Goal: Navigation & Orientation: Find specific page/section

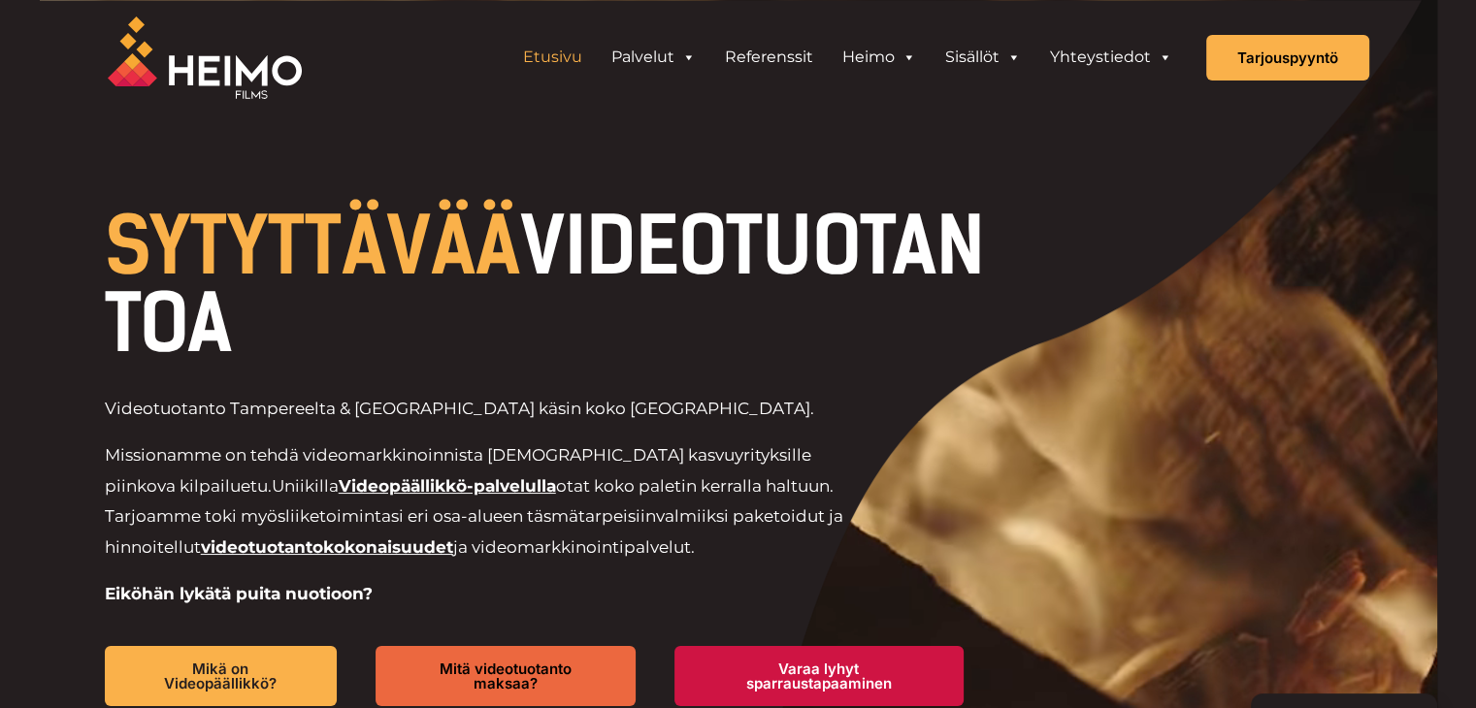
click at [204, 72] on img at bounding box center [205, 57] width 194 height 82
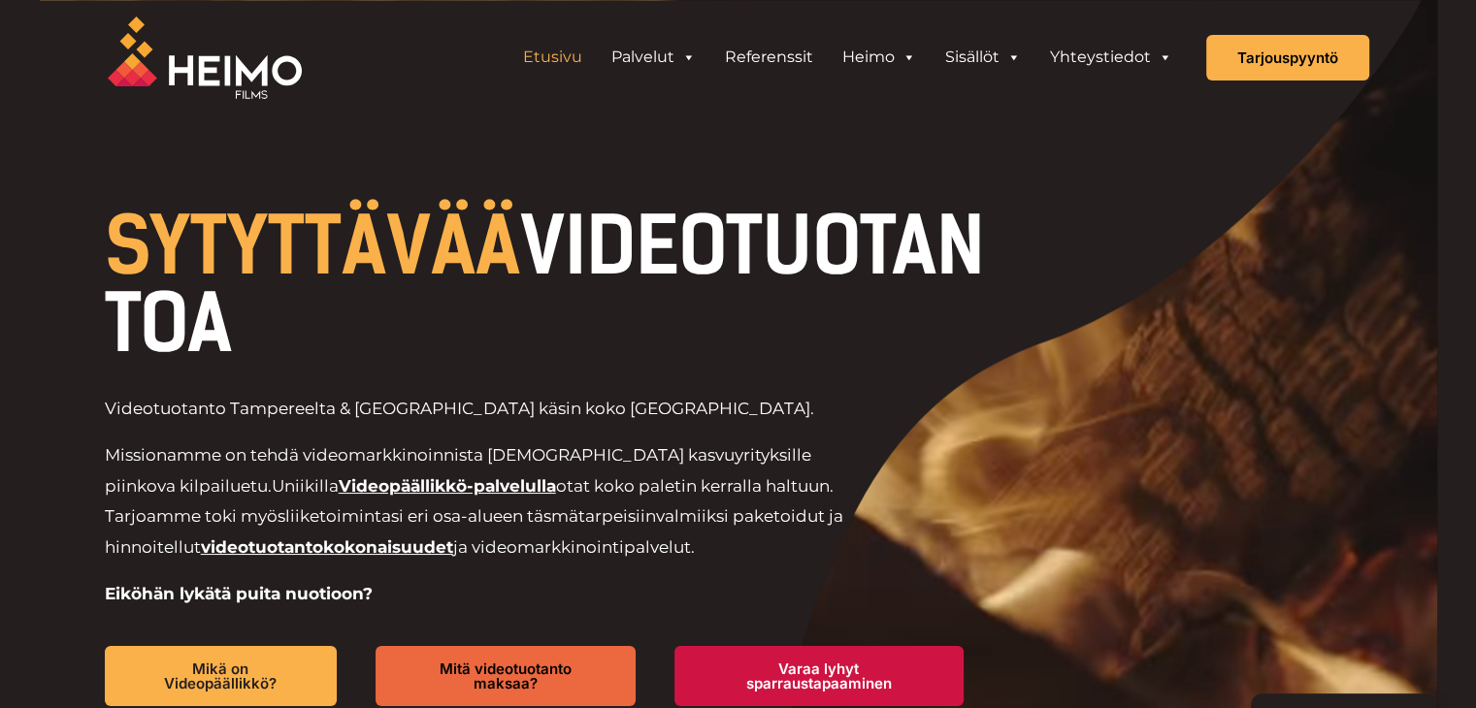
click at [351, 264] on span "SYTYTTÄVÄÄ" at bounding box center [312, 246] width 415 height 93
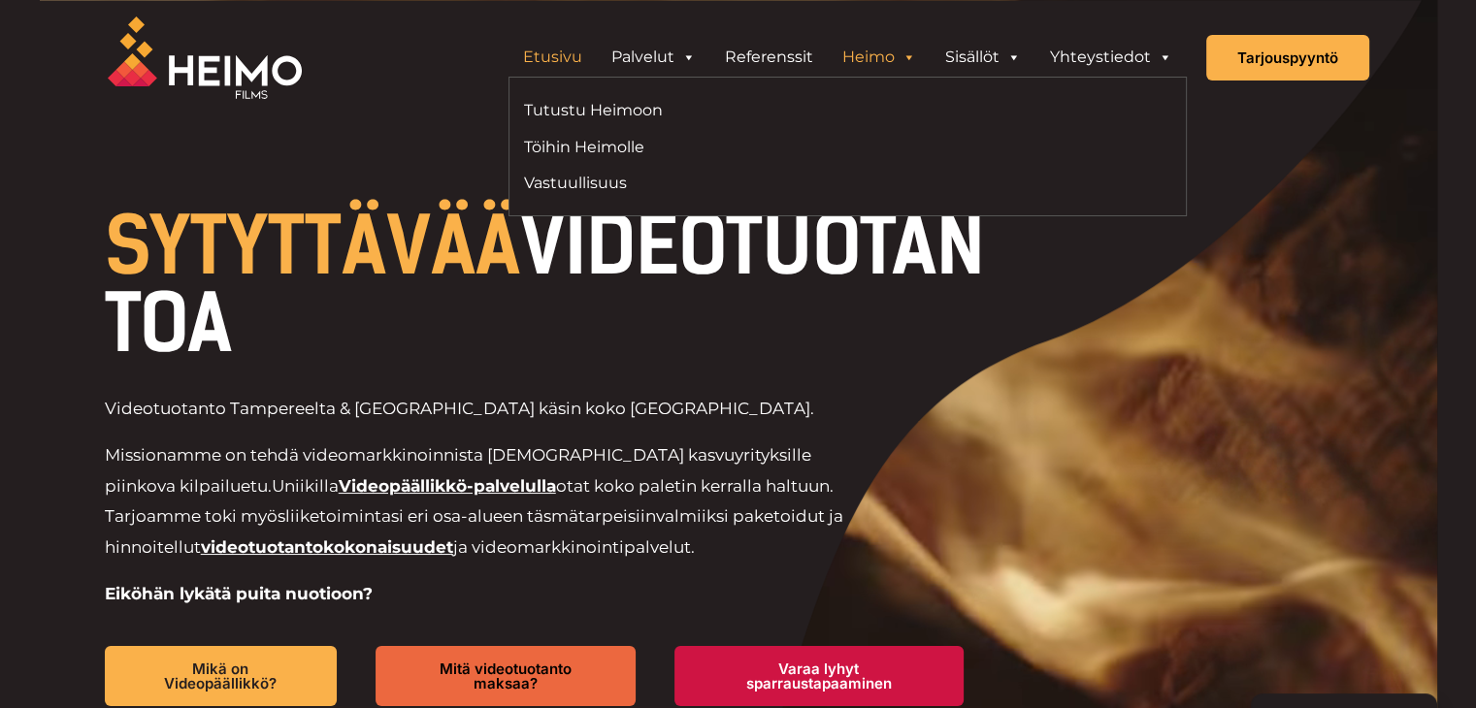
click at [885, 67] on link "Heimo" at bounding box center [879, 57] width 103 height 39
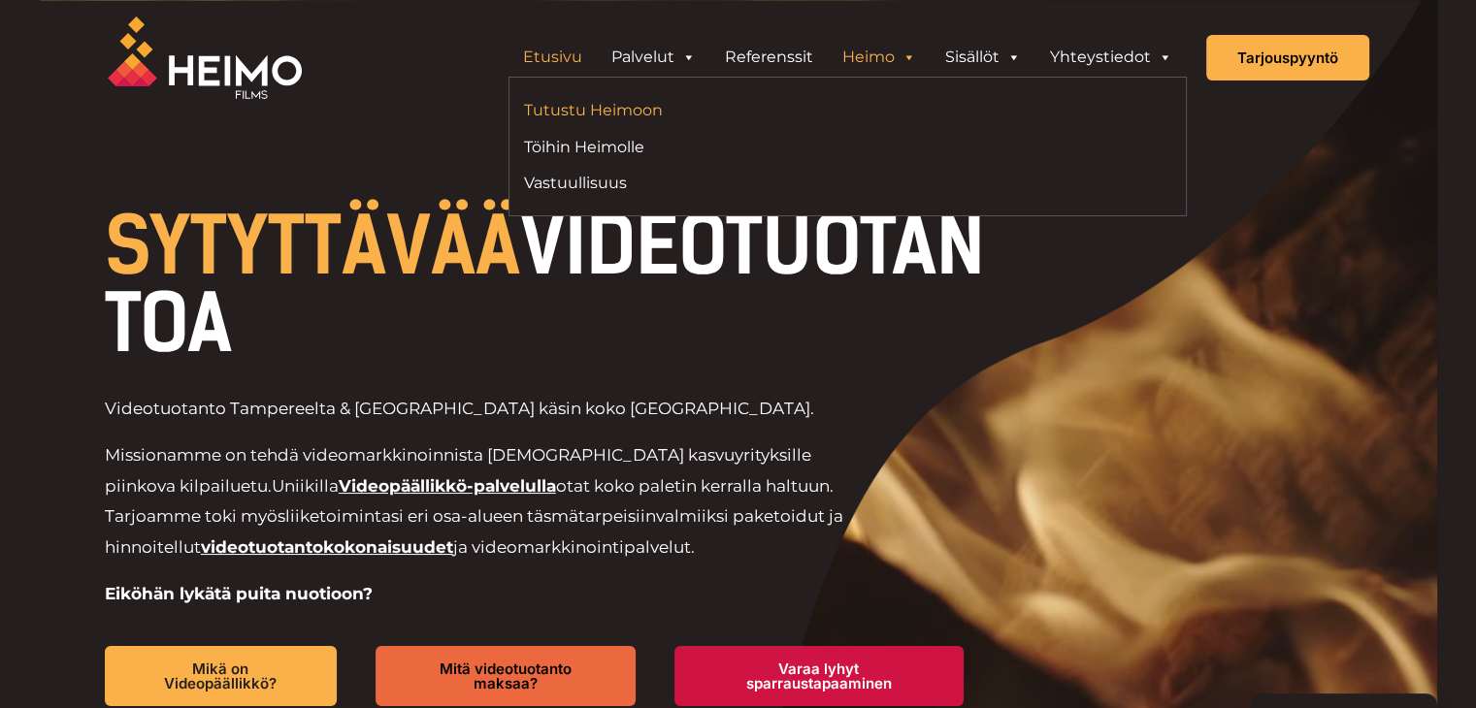
click at [594, 118] on link "Tutustu Heimoon" at bounding box center [679, 110] width 310 height 26
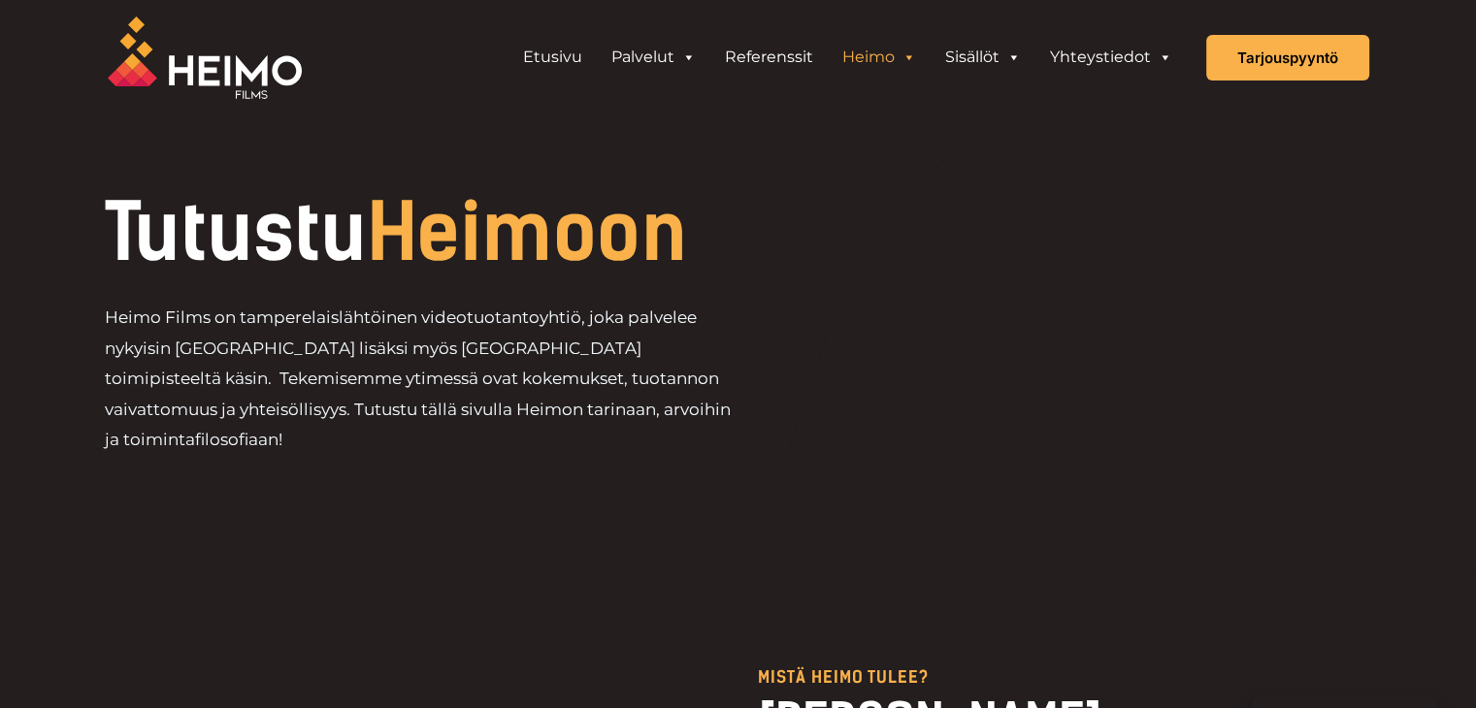
click at [263, 68] on img at bounding box center [205, 57] width 194 height 82
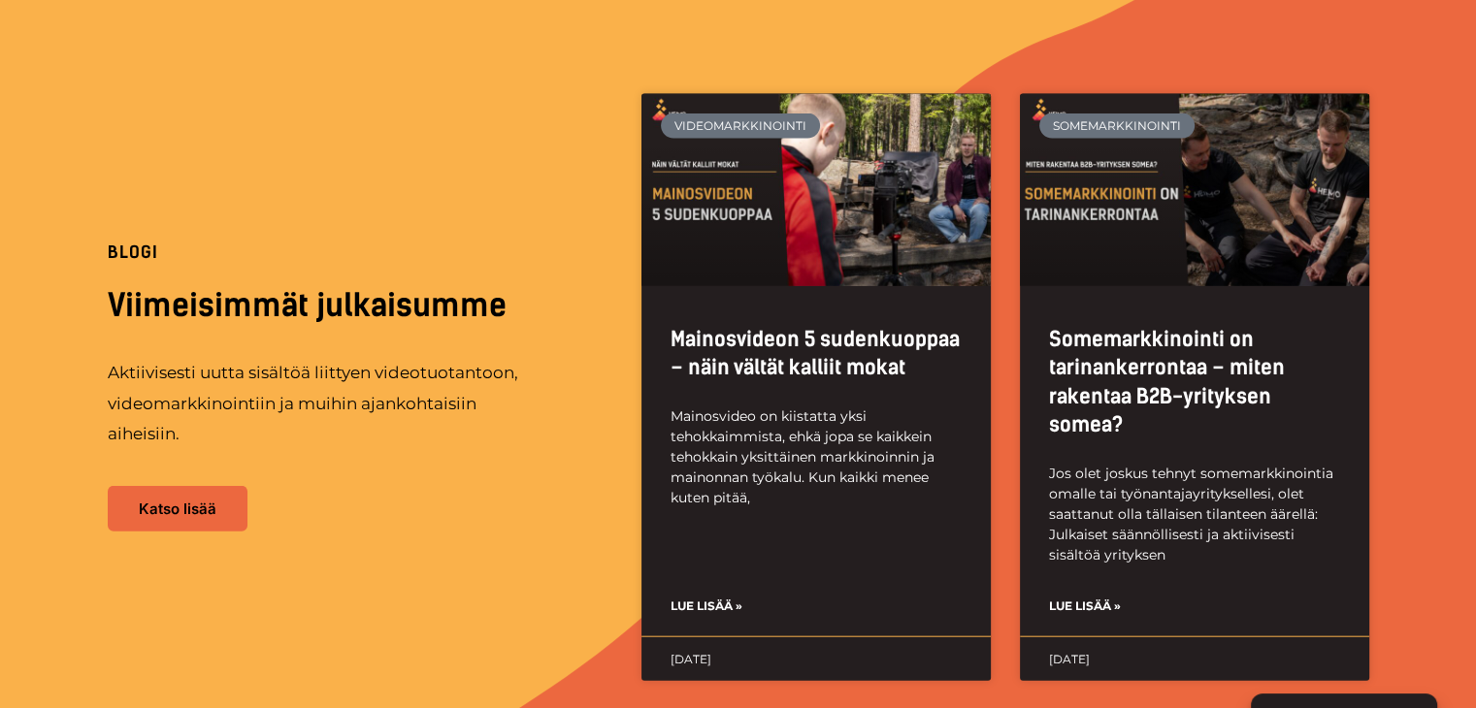
scroll to position [4457, 0]
